Goal: Task Accomplishment & Management: Complete application form

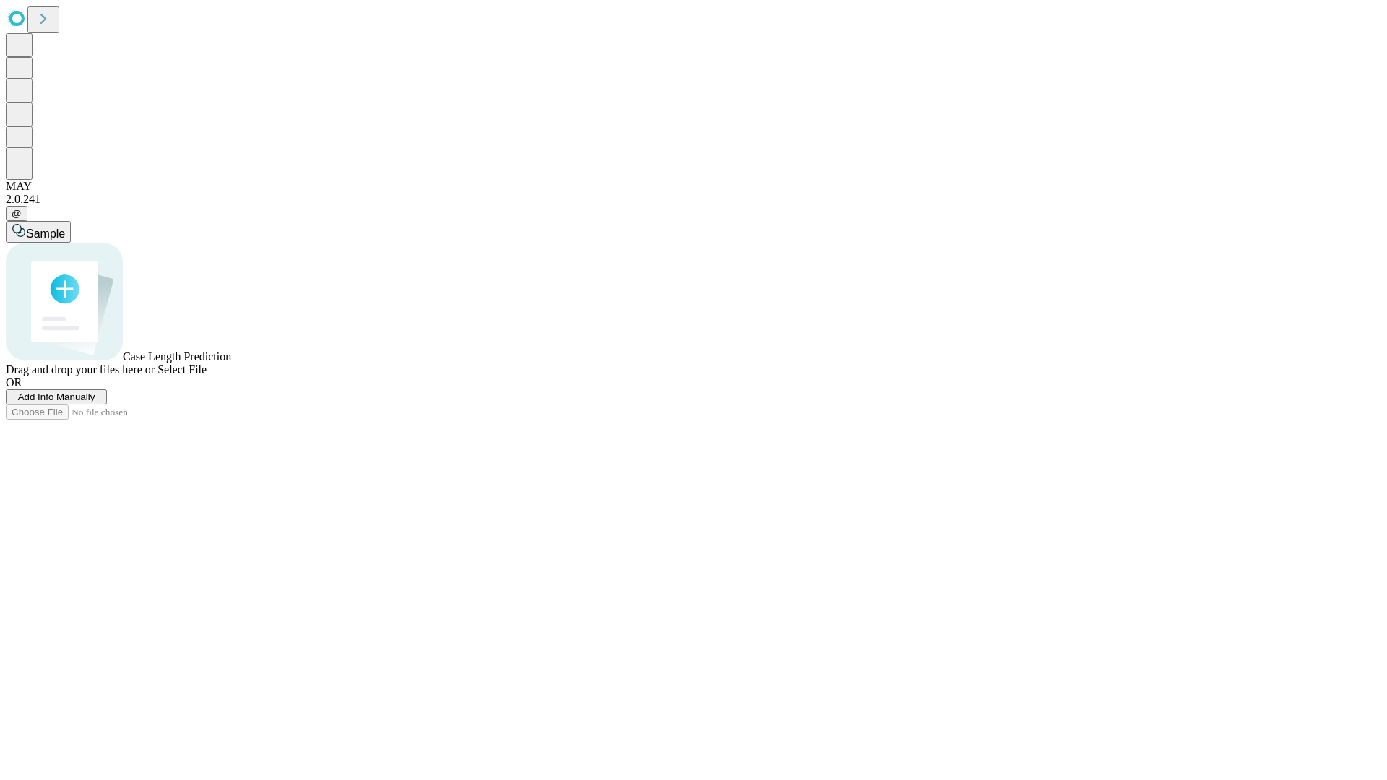
click at [95, 402] on span "Add Info Manually" at bounding box center [56, 397] width 77 height 11
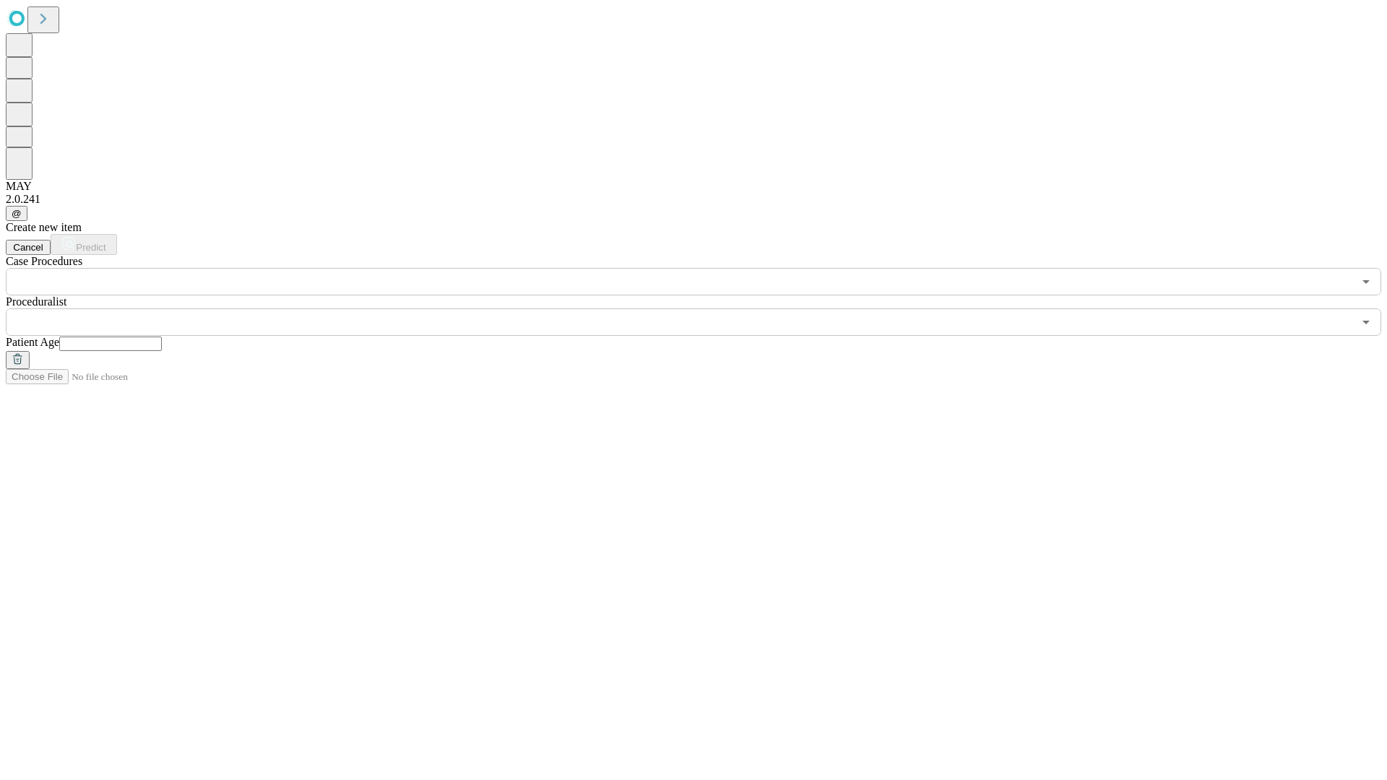
click at [162, 337] on input "text" at bounding box center [110, 344] width 103 height 14
type input "**"
click at [704, 309] on input "text" at bounding box center [679, 322] width 1347 height 27
